Goal: Information Seeking & Learning: Learn about a topic

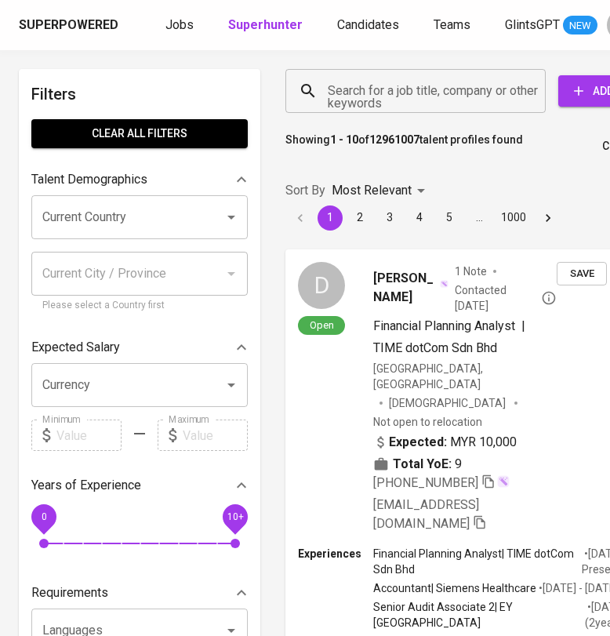
click at [416, 104] on input "Search for a job title, company or other keywords" at bounding box center [419, 91] width 191 height 30
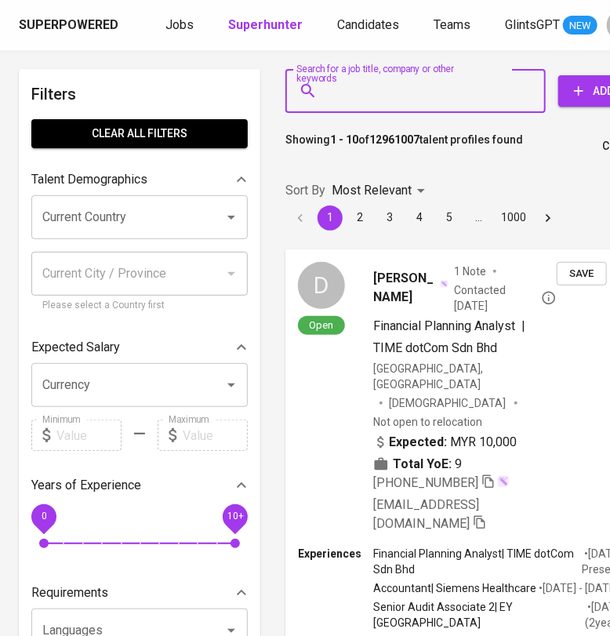
paste input "[EMAIL_ADDRESS][DOMAIN_NAME]"
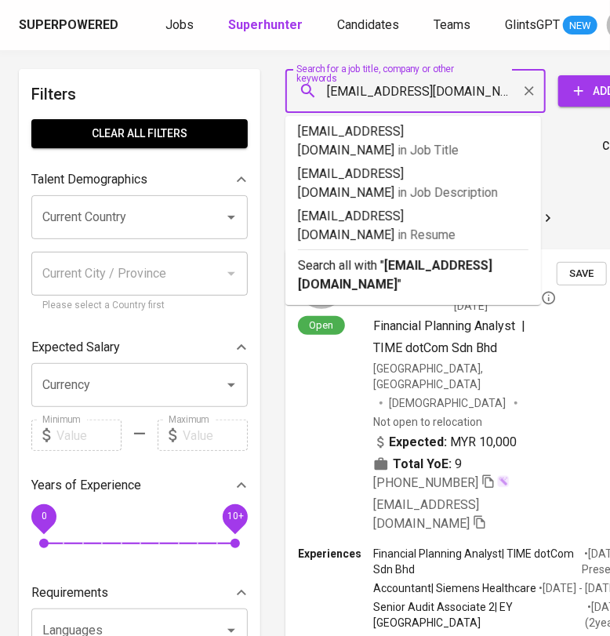
type input "brigittanicola@gmail.com"
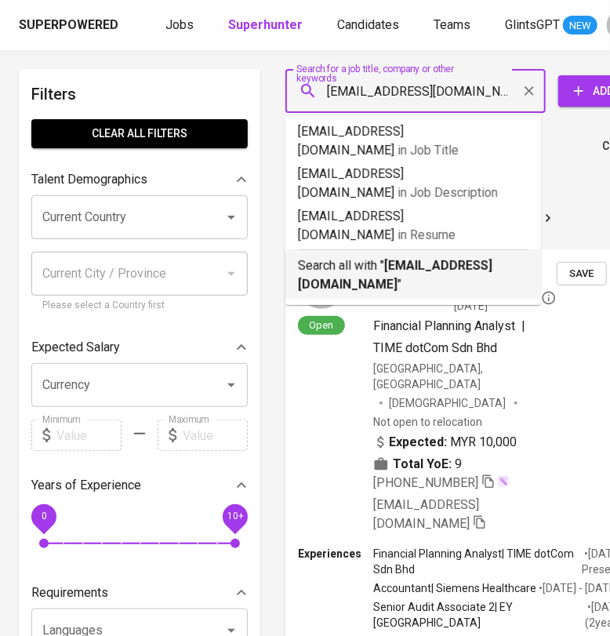
click at [396, 258] on b "brigittanicola@gmail.com" at bounding box center [395, 275] width 194 height 34
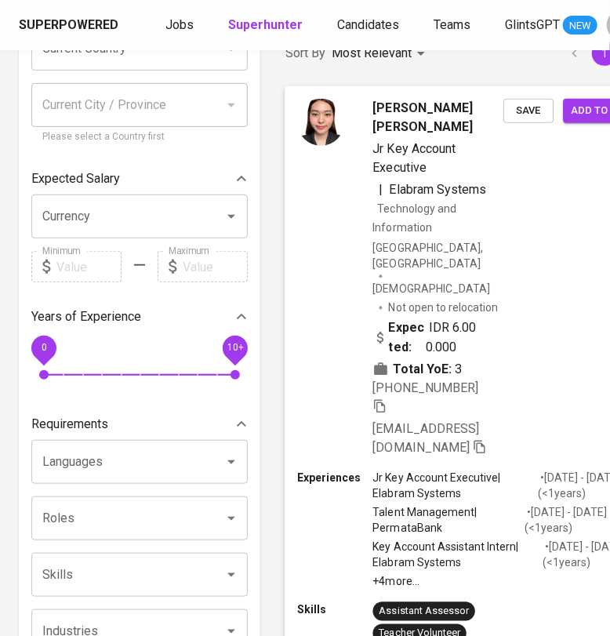
scroll to position [195, 0]
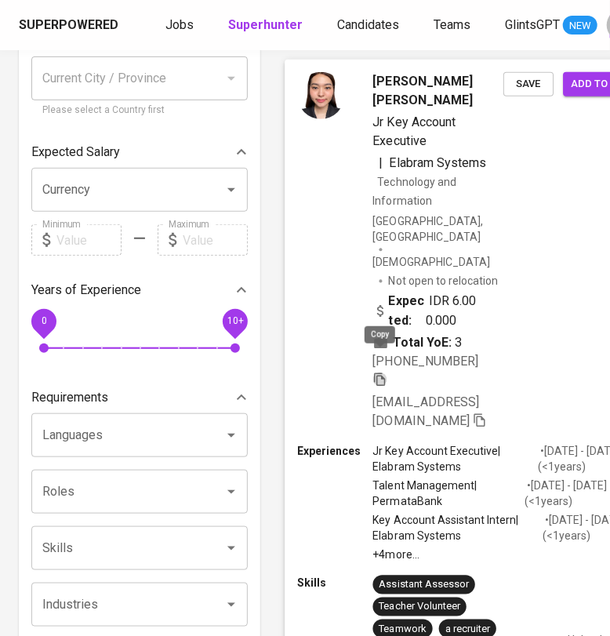
click at [384, 373] on icon "button" at bounding box center [379, 379] width 11 height 13
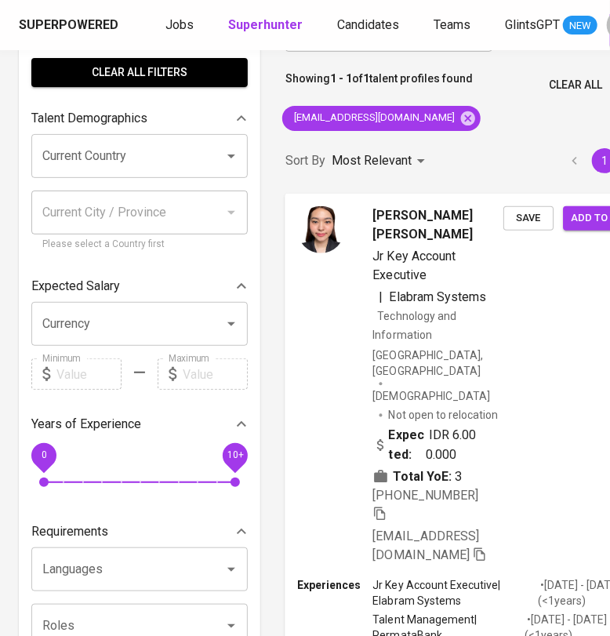
scroll to position [0, 45]
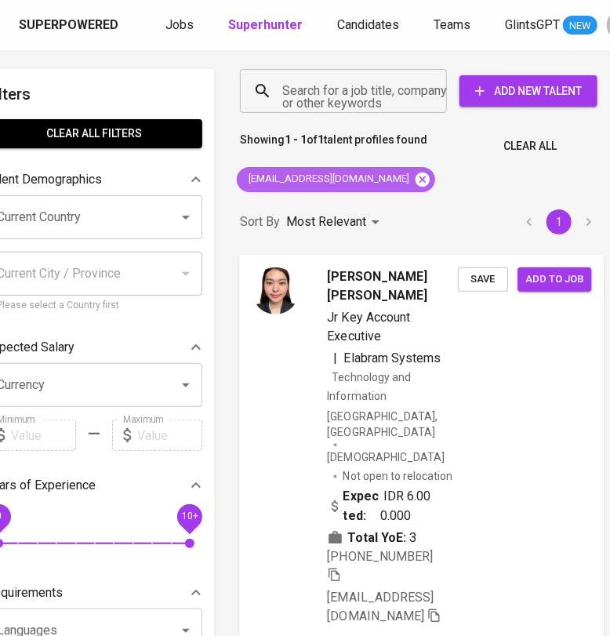
click at [416, 176] on icon at bounding box center [423, 179] width 14 height 14
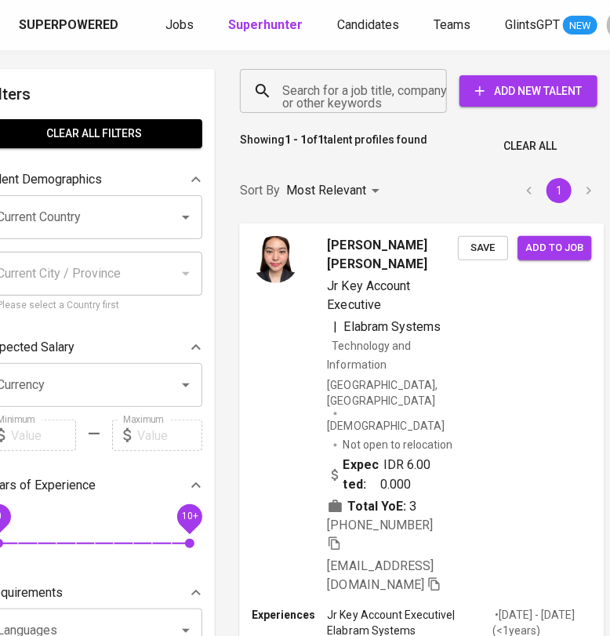
click at [363, 97] on input "Search for a job title, company or other keywords" at bounding box center [347, 91] width 138 height 30
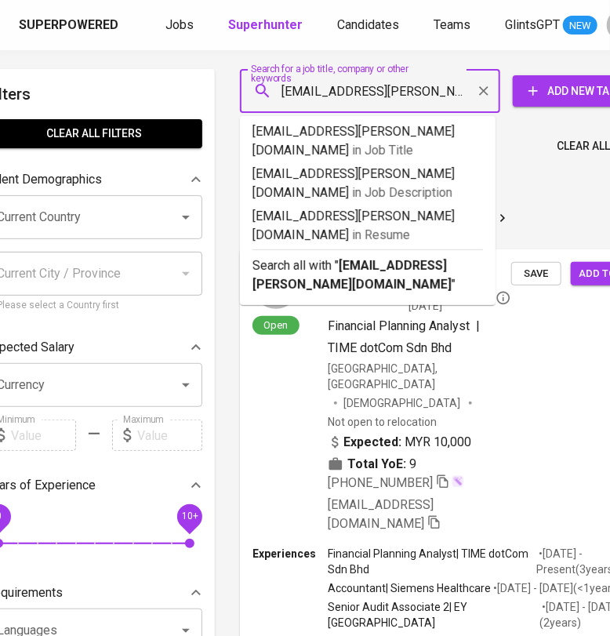
type input "vina.benedicta@gmail.com"
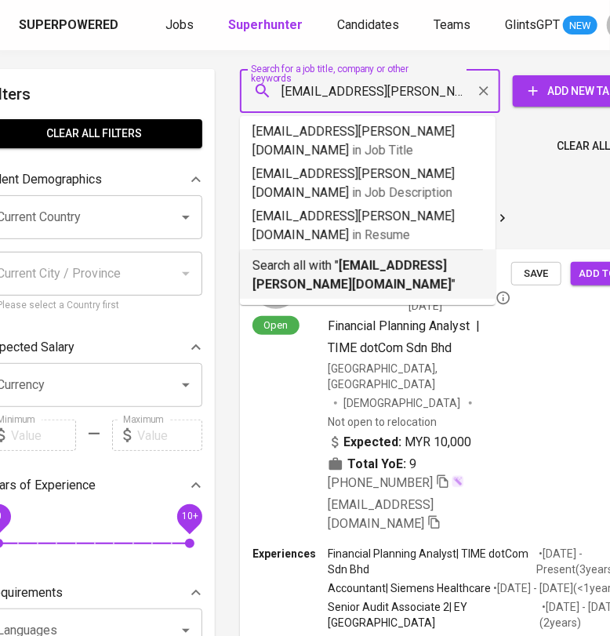
click at [273, 256] on p "Search all with " vina.benedicta@gmail.com "" at bounding box center [368, 275] width 231 height 38
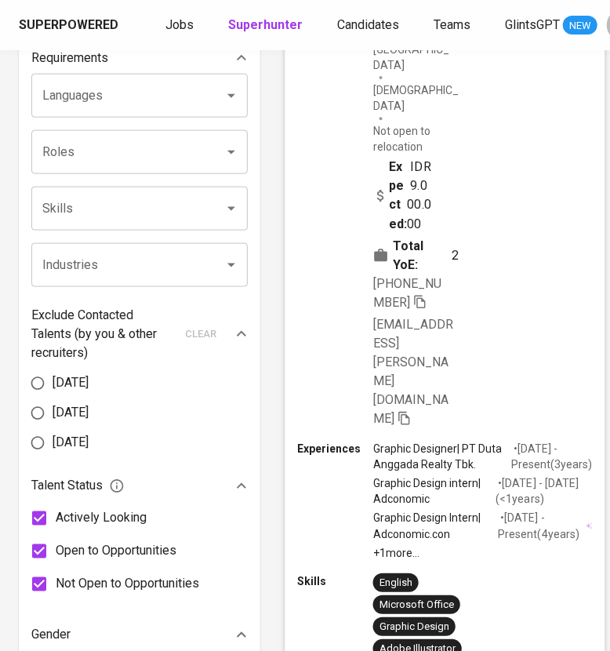
scroll to position [588, 0]
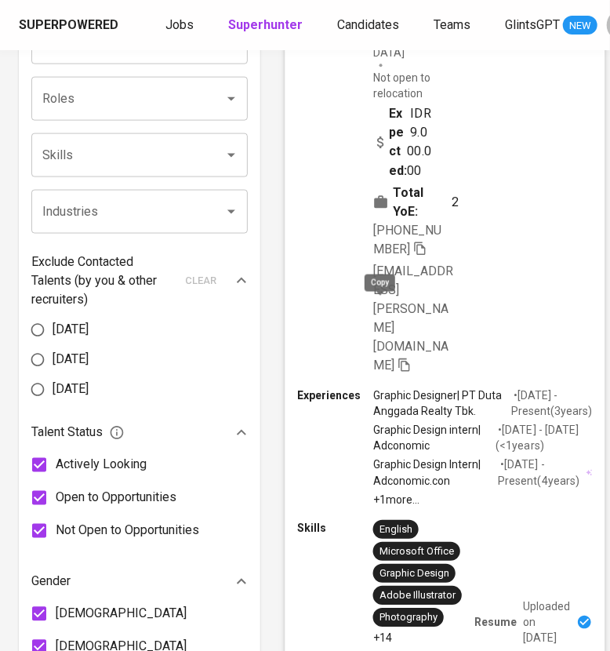
click at [413, 256] on icon "button" at bounding box center [420, 249] width 14 height 14
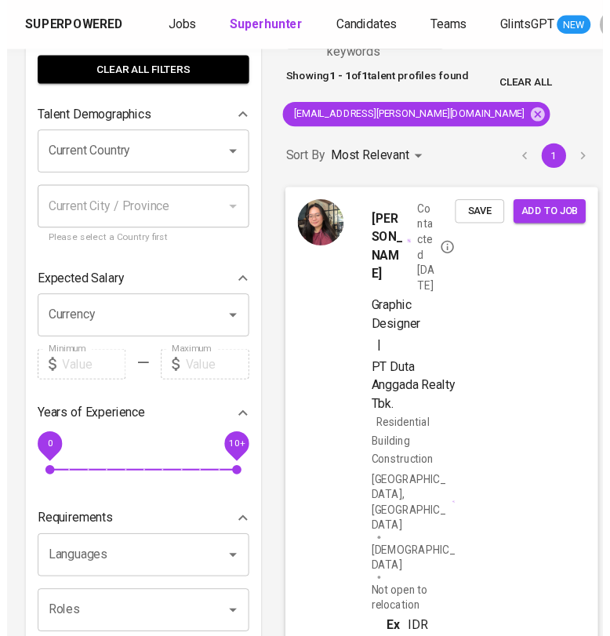
scroll to position [0, 0]
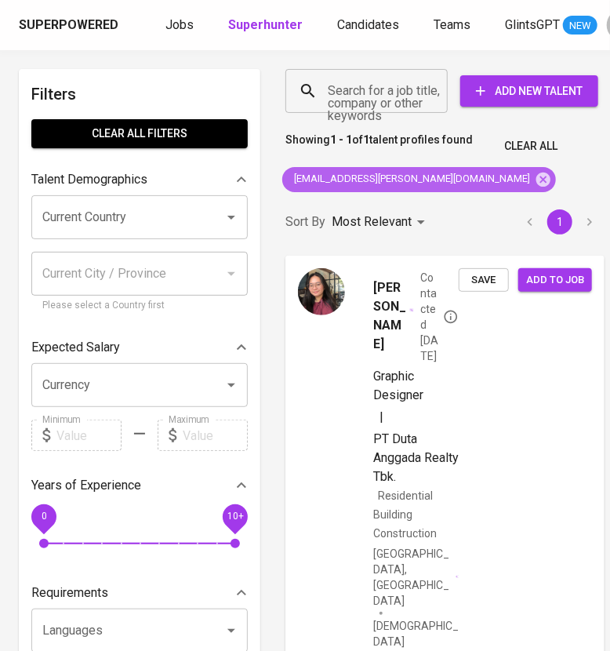
drag, startPoint x: 426, startPoint y: 175, endPoint x: 405, endPoint y: 150, distance: 32.8
click at [535, 176] on icon at bounding box center [543, 179] width 17 height 17
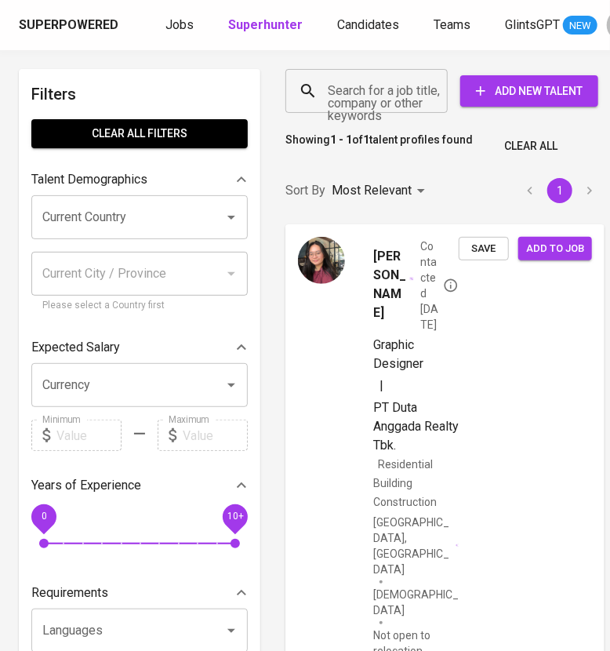
click at [380, 100] on input "Search for a job title, company or other keywords" at bounding box center [370, 91] width 93 height 30
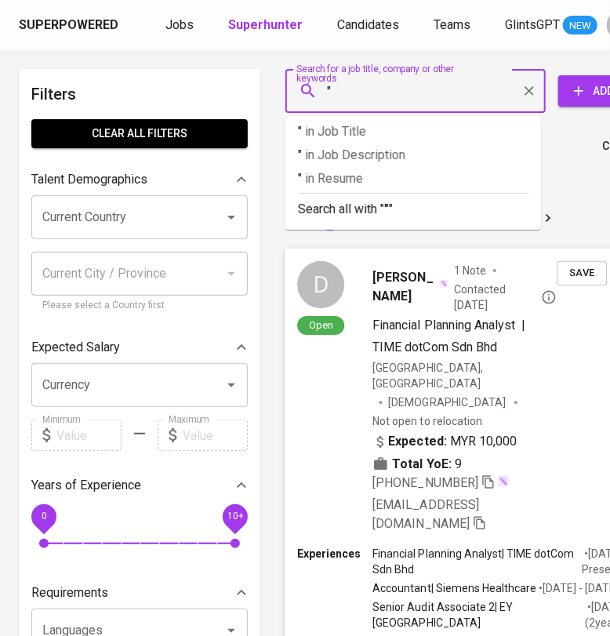
paste input "Syintia Auliana"
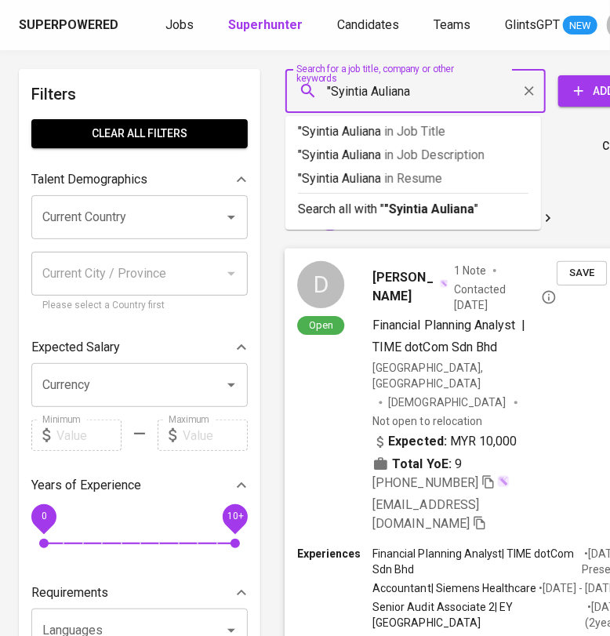
type input ""Syintia Auliana""
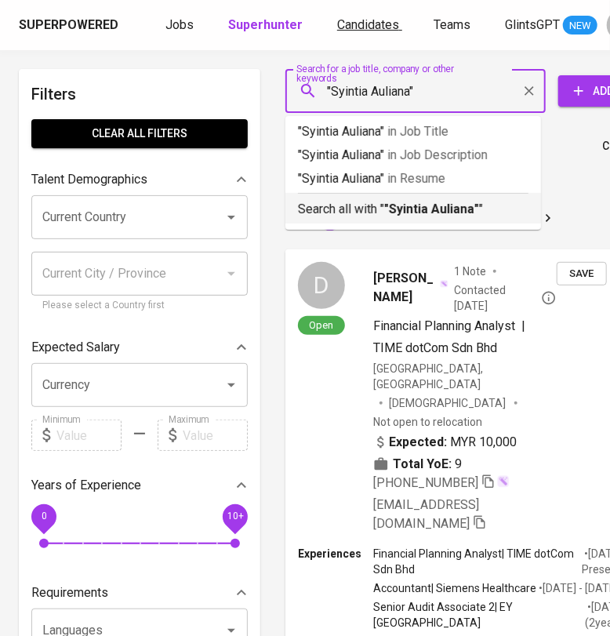
drag, startPoint x: 354, startPoint y: 204, endPoint x: 361, endPoint y: 22, distance: 182.0
click at [354, 204] on p "Search all with " "Syintia Auliana" "" at bounding box center [413, 209] width 231 height 19
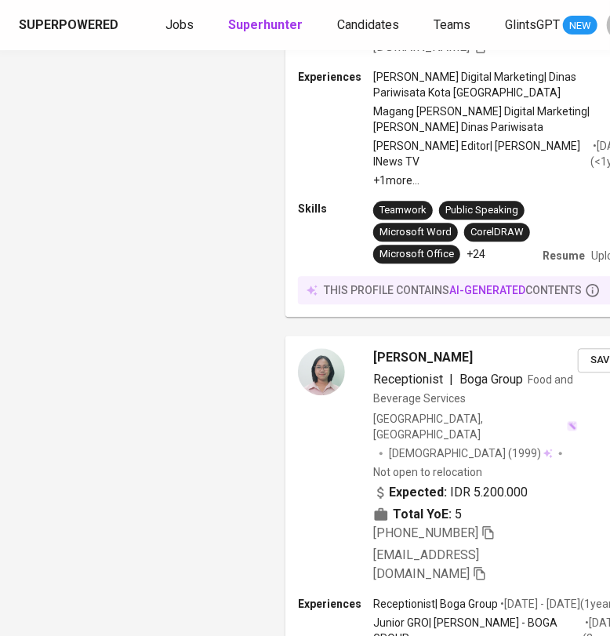
scroll to position [4611, 0]
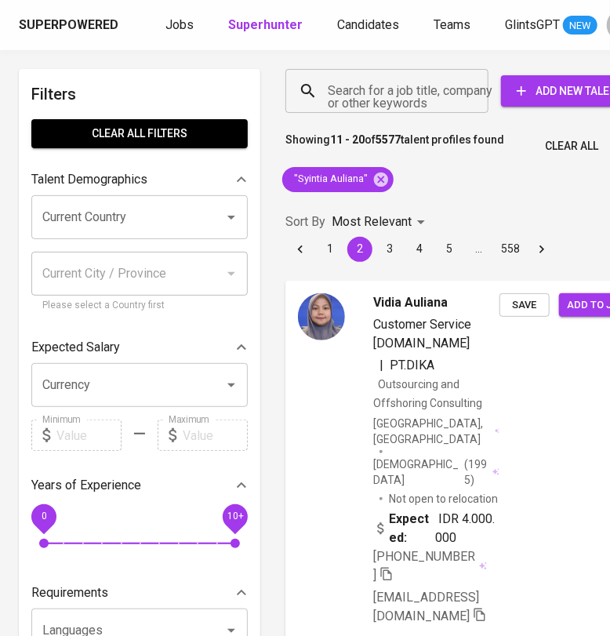
click at [329, 249] on button "1" at bounding box center [330, 249] width 25 height 25
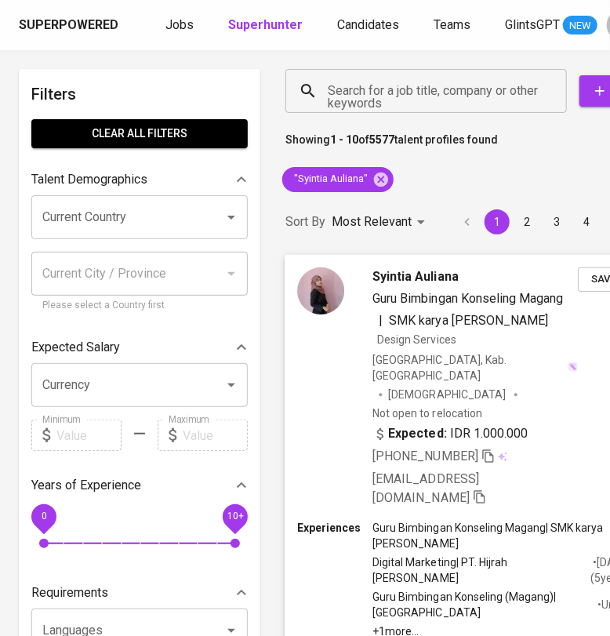
click at [541, 347] on span "Guru Bimbingan Konseling Magang | SMK karya Mandiri Design Services" at bounding box center [475, 319] width 205 height 60
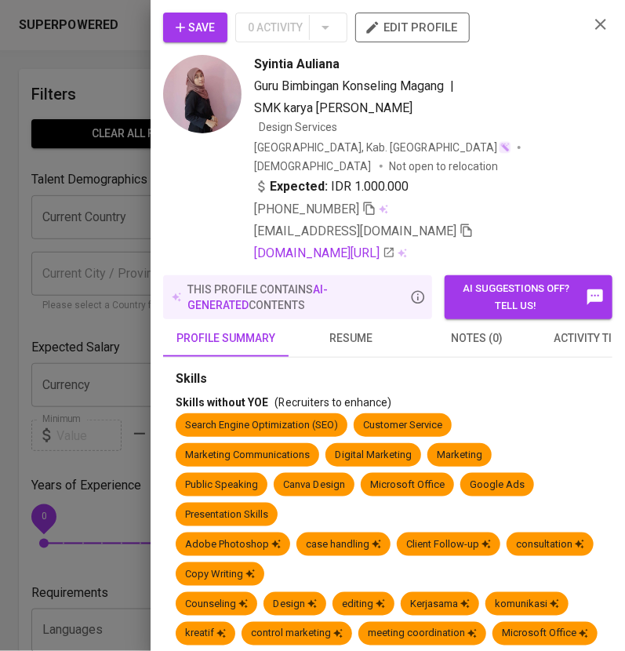
click at [353, 329] on span "resume" at bounding box center [351, 339] width 107 height 20
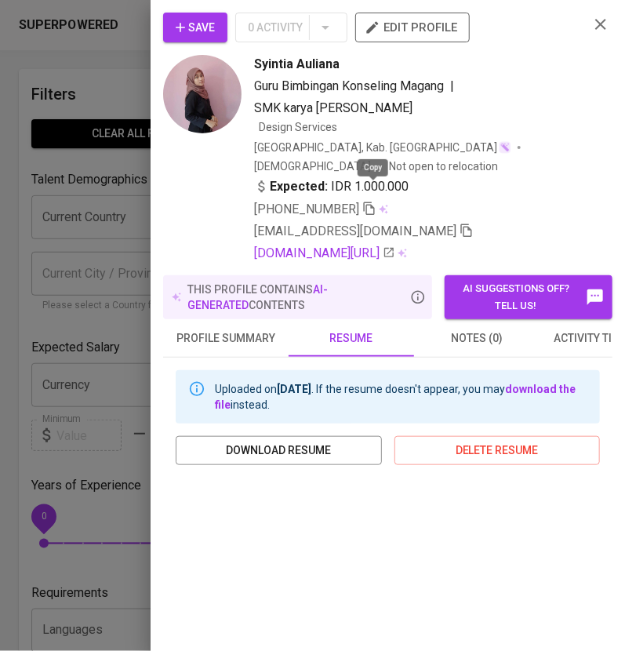
click at [376, 202] on icon "button" at bounding box center [369, 209] width 14 height 14
